Goal: Find specific page/section: Find specific page/section

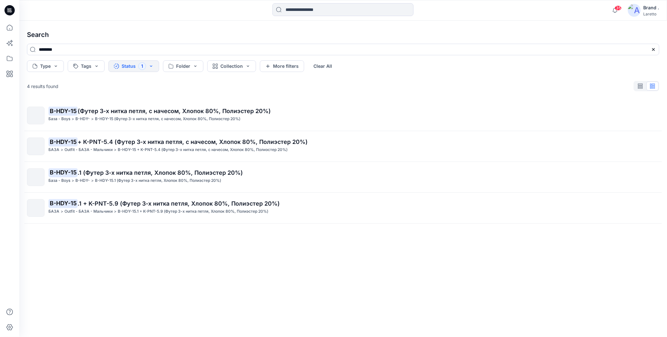
click at [13, 9] on icon at bounding box center [9, 10] width 10 height 10
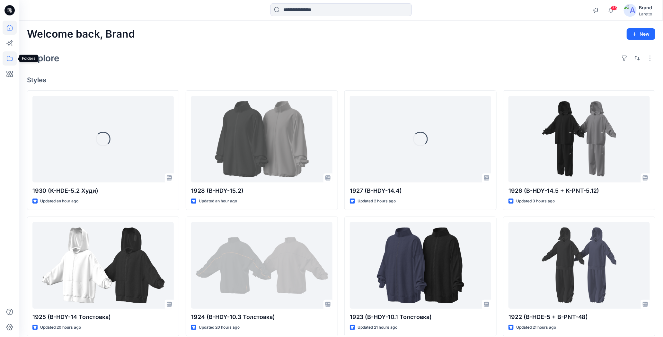
click at [10, 58] on icon at bounding box center [10, 58] width 14 height 14
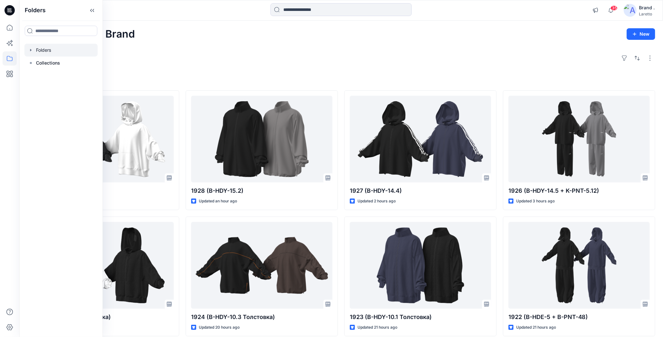
click at [54, 50] on div at bounding box center [60, 50] width 73 height 13
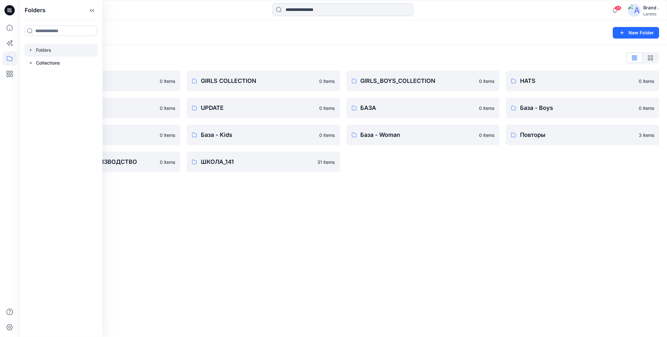
drag, startPoint x: 191, startPoint y: 225, endPoint x: 192, endPoint y: 221, distance: 4.3
click at [191, 225] on div "Folders New Folder Folders List BOY'S COLLECTION 0 items MISCELLANEOUS 0 items …" at bounding box center [343, 179] width 648 height 316
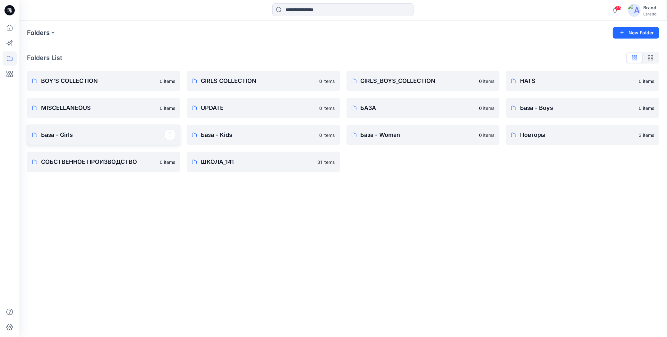
click at [99, 138] on p "База - Girls" at bounding box center [103, 134] width 124 height 9
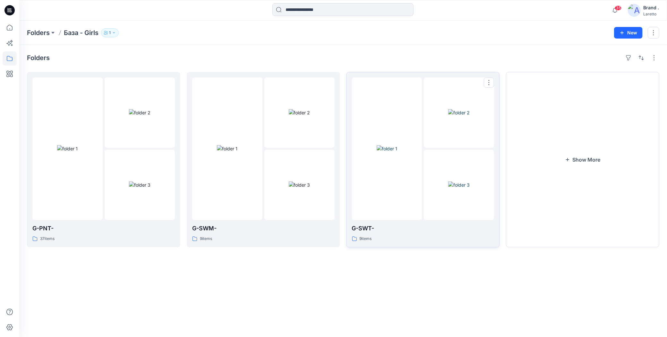
click at [377, 152] on img at bounding box center [387, 148] width 21 height 7
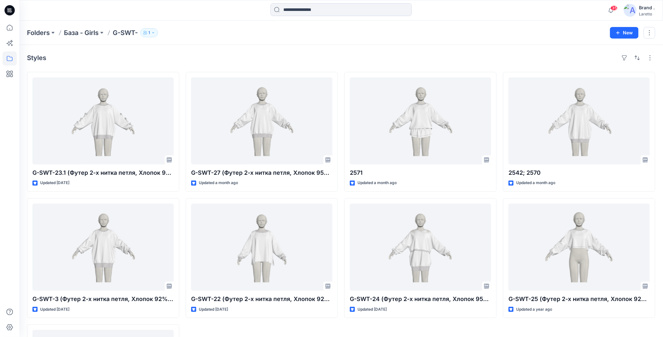
click at [352, 63] on div "Styles G-SWT-23.1 (Футер 2-х нитка петля, Хлопок 92% эластан 8%) Updated [DATE]…" at bounding box center [340, 248] width 643 height 407
click at [12, 12] on icon at bounding box center [9, 10] width 10 height 10
click at [10, 13] on icon at bounding box center [9, 10] width 10 height 10
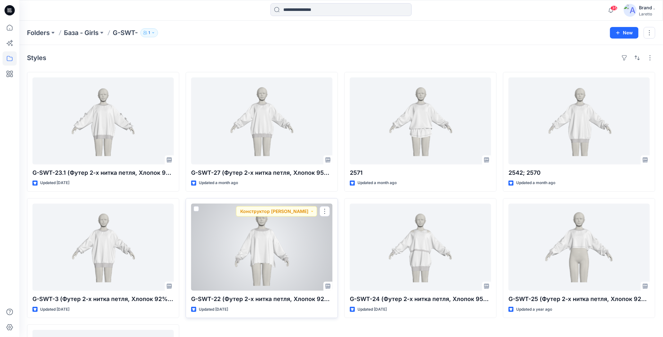
click at [274, 241] on div at bounding box center [261, 247] width 141 height 87
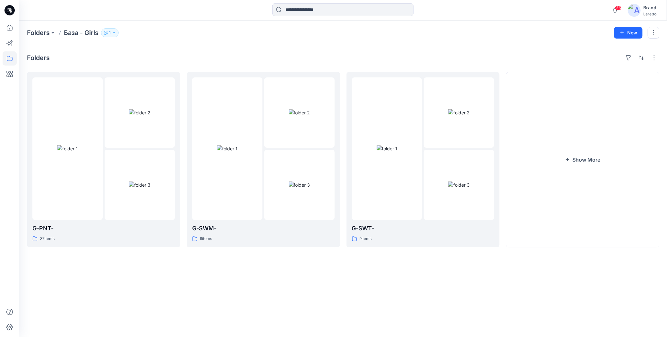
click at [12, 10] on icon at bounding box center [9, 10] width 10 height 10
